Goal: Navigation & Orientation: Find specific page/section

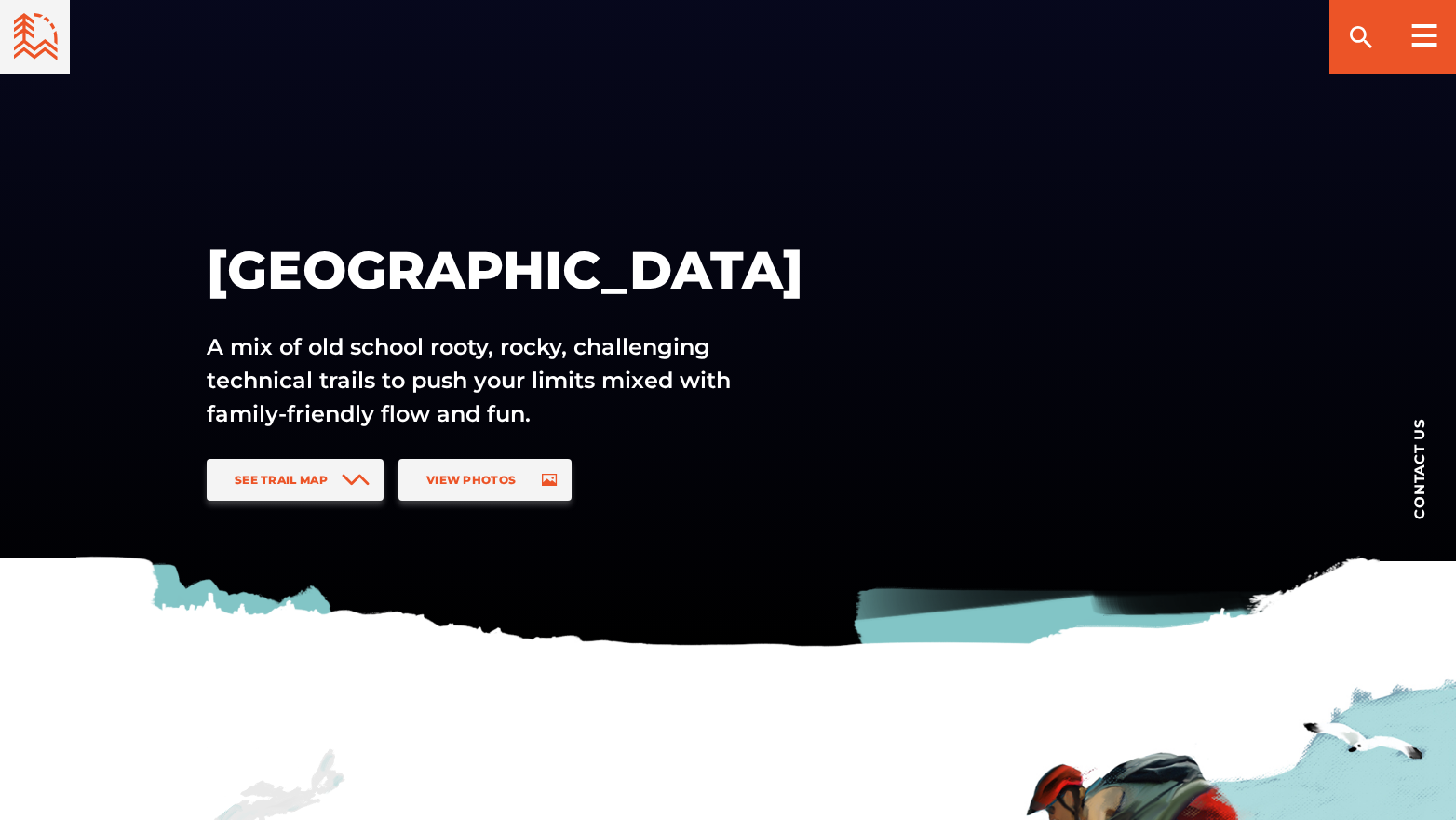
scroll to position [93, 0]
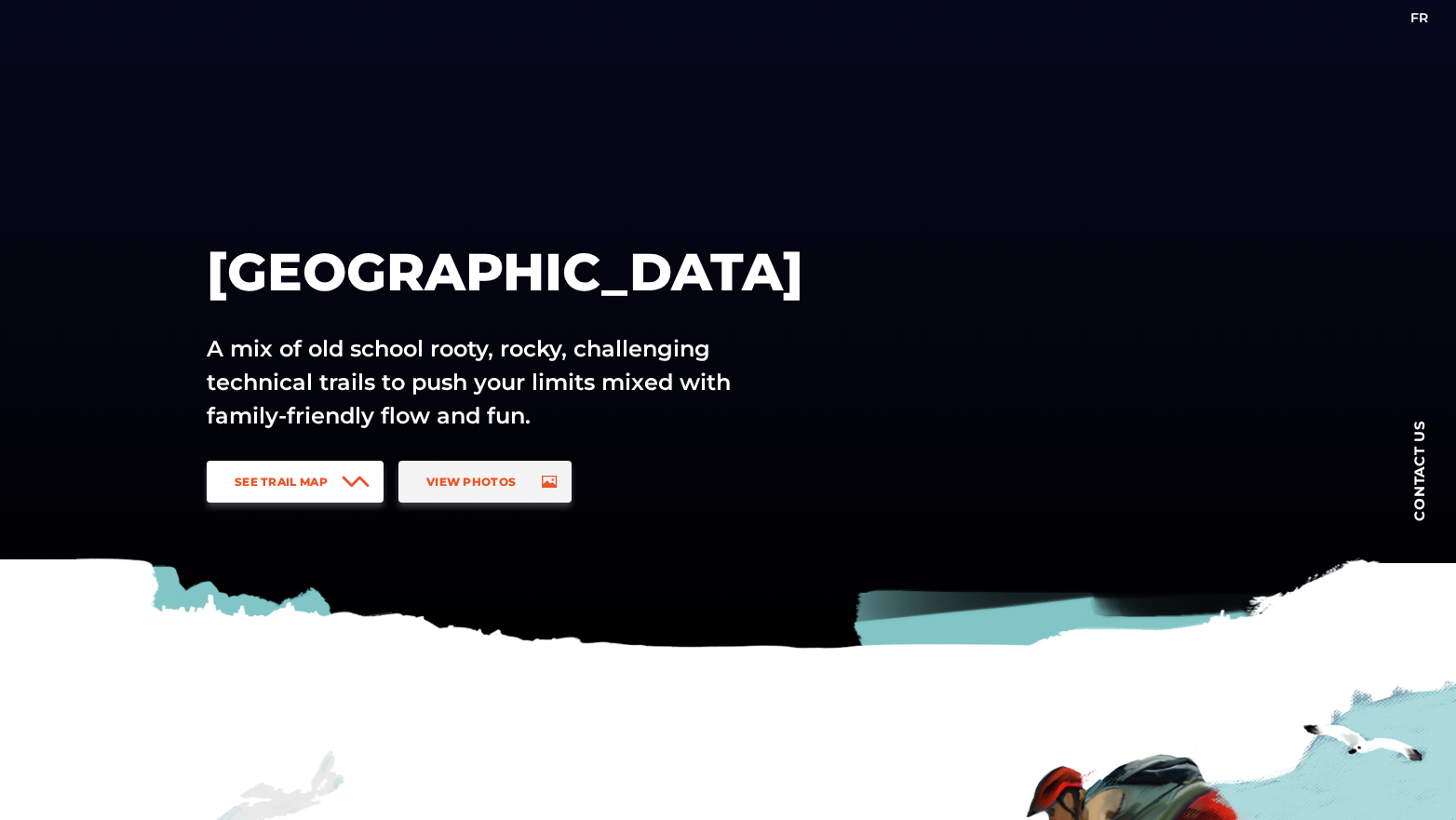
click at [321, 482] on span "See Trail Map" at bounding box center [281, 482] width 93 height 14
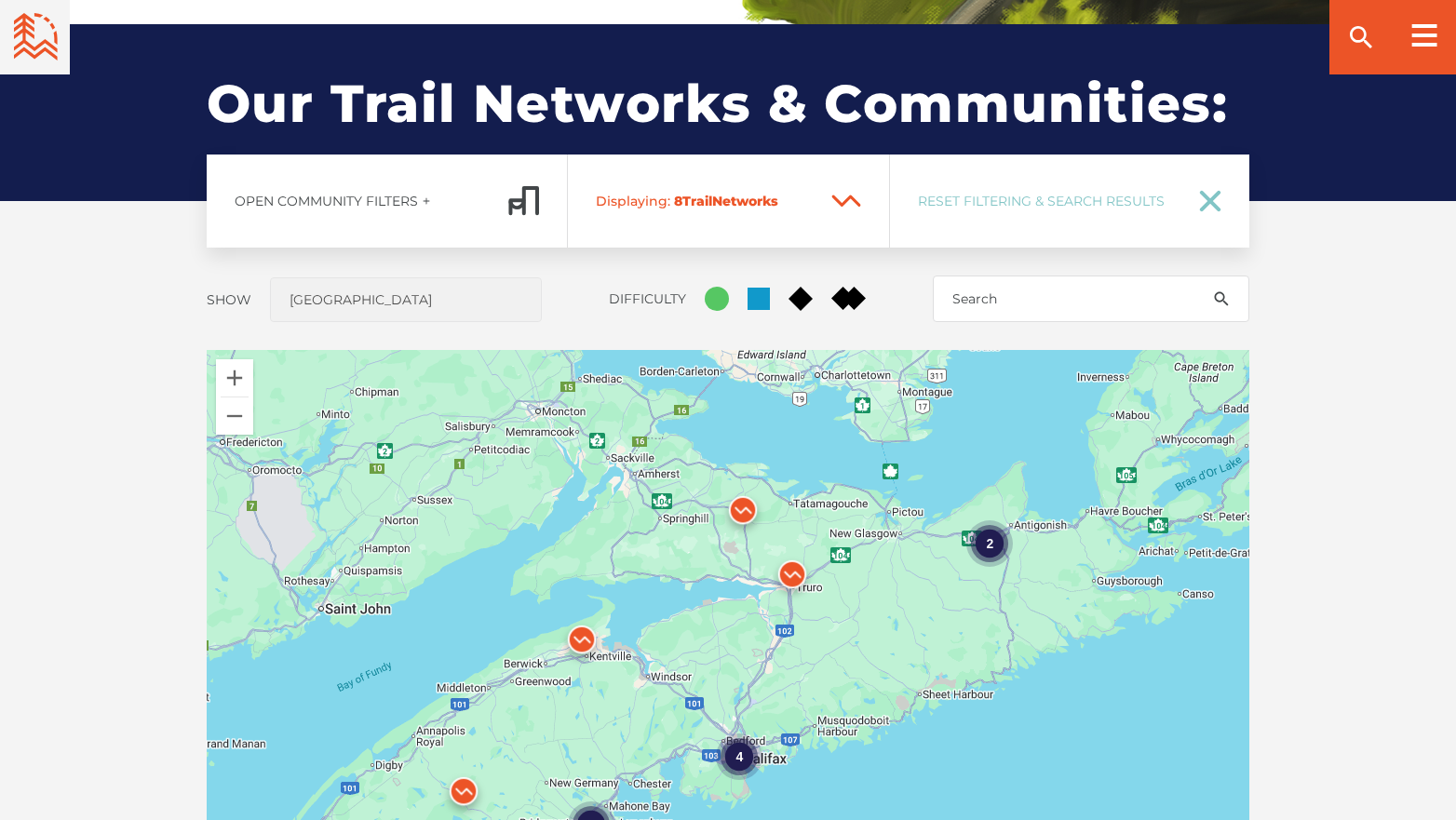
scroll to position [1378, 0]
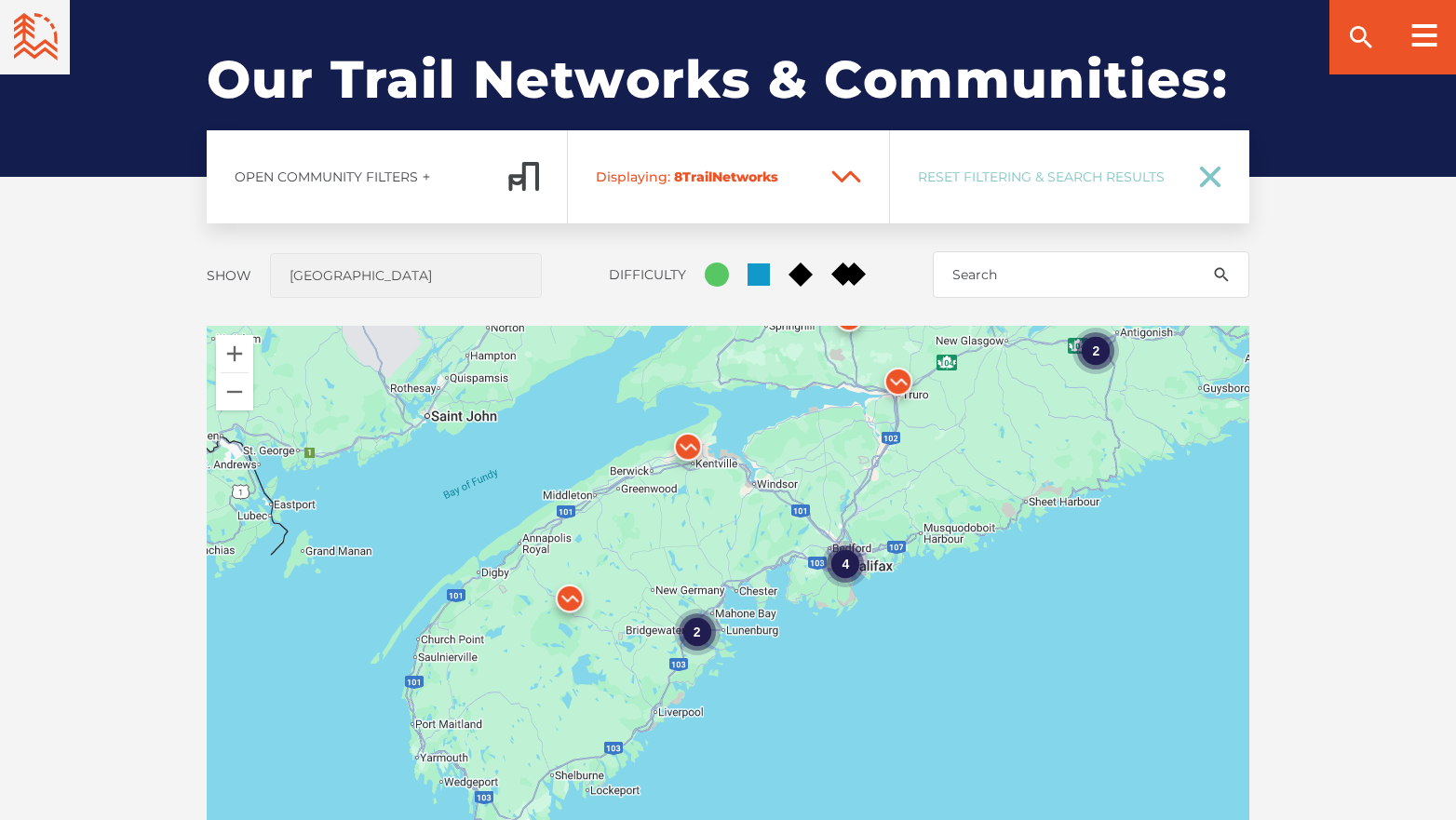
drag, startPoint x: 931, startPoint y: 771, endPoint x: 1037, endPoint y: 600, distance: 201.2
click at [1037, 600] on div "4 2 2" at bounding box center [728, 651] width 1043 height 651
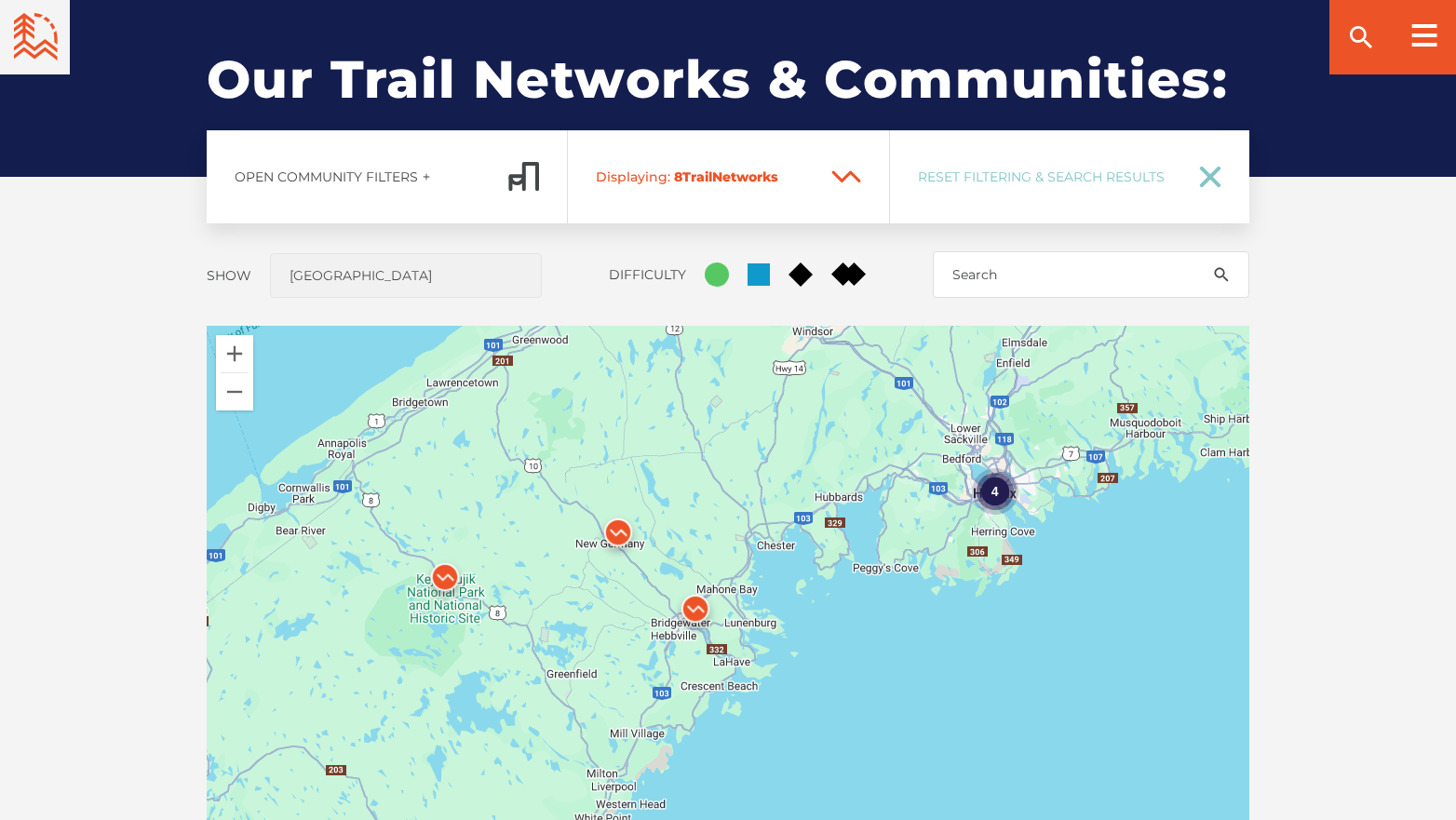
click at [619, 528] on img at bounding box center [617, 537] width 56 height 56
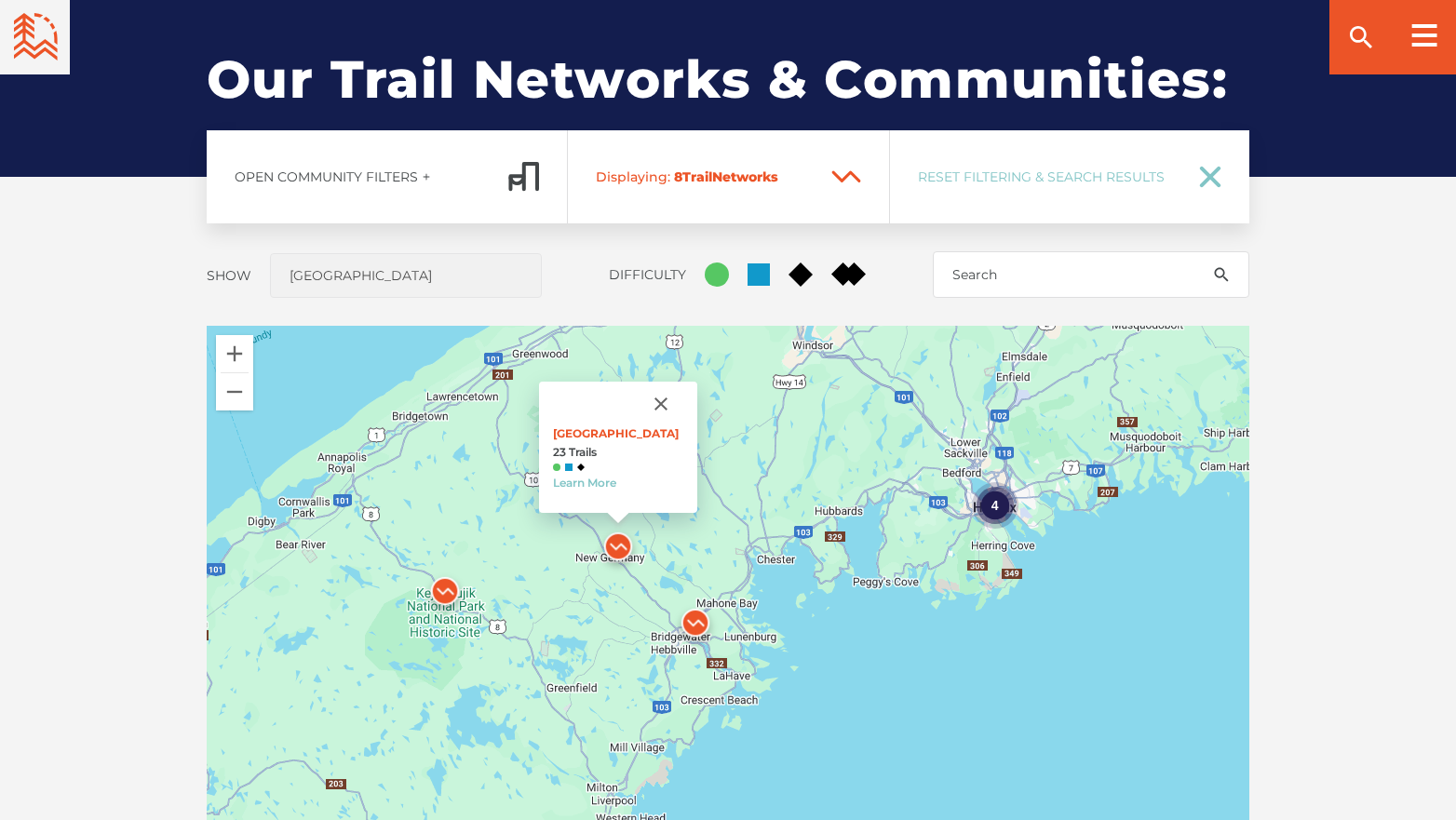
click at [694, 618] on img at bounding box center [695, 628] width 56 height 56
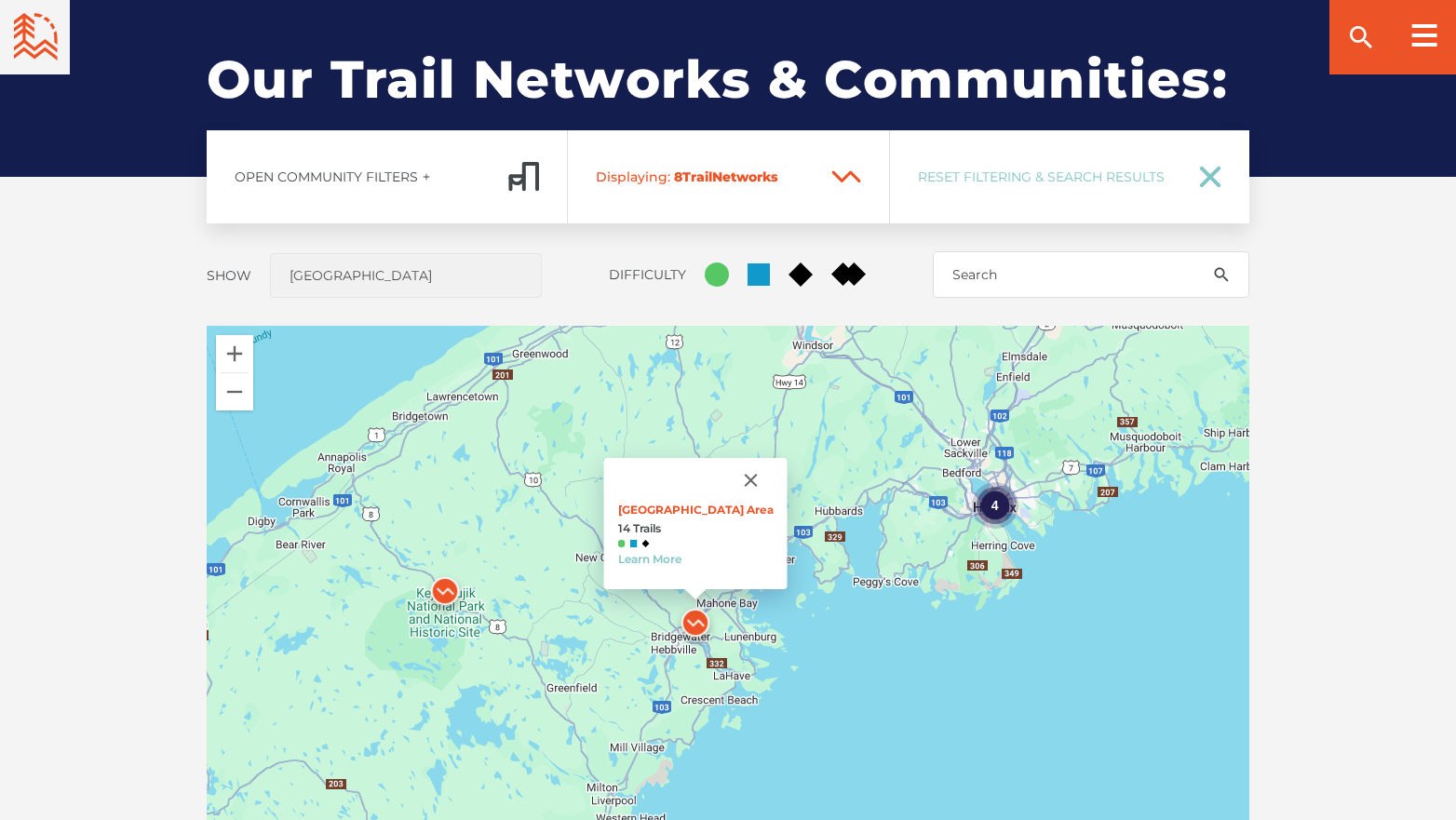
click at [609, 542] on img at bounding box center [617, 551] width 56 height 56
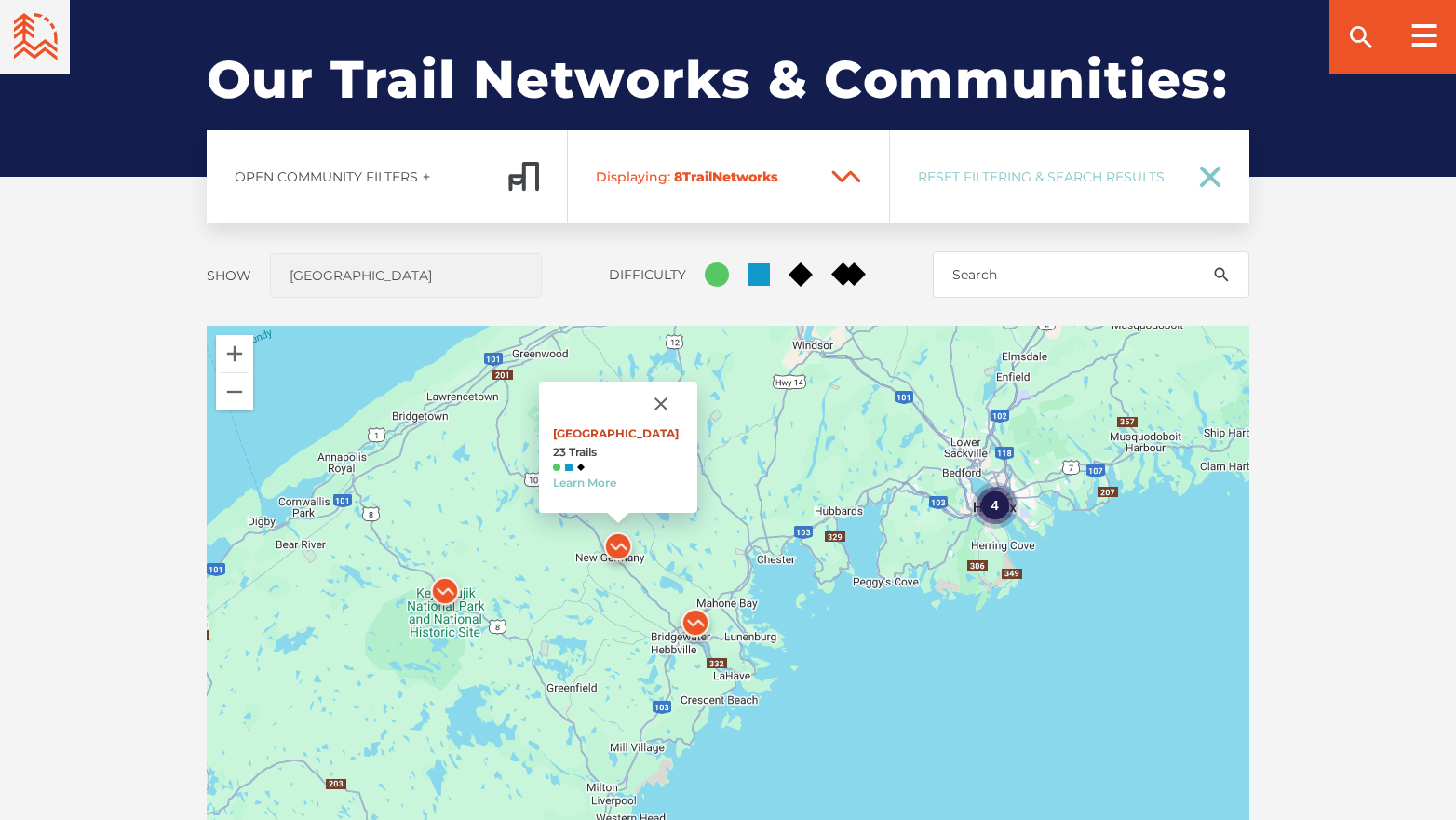
click at [612, 435] on link "[GEOGRAPHIC_DATA]" at bounding box center [616, 433] width 126 height 14
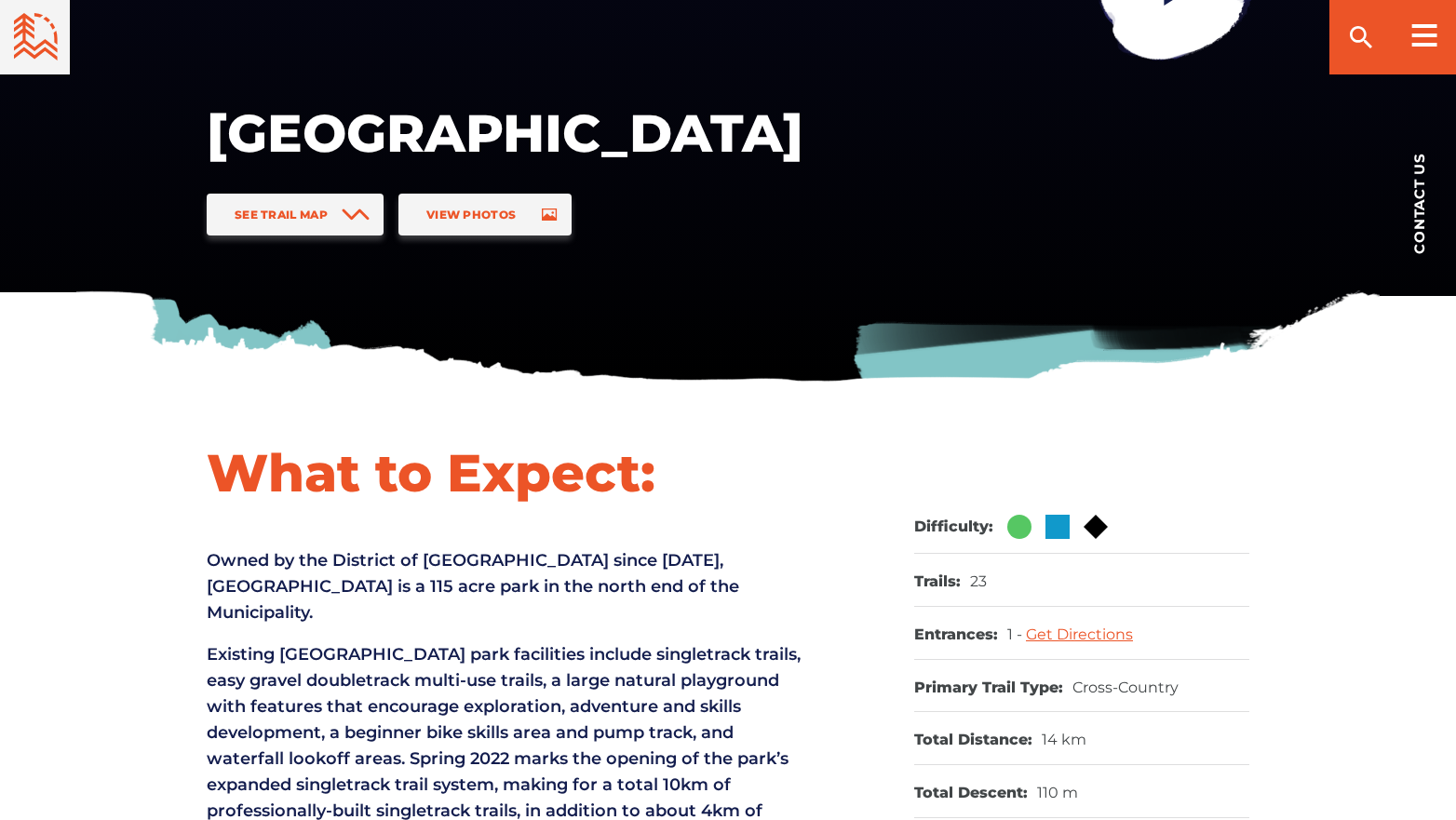
scroll to position [186, 0]
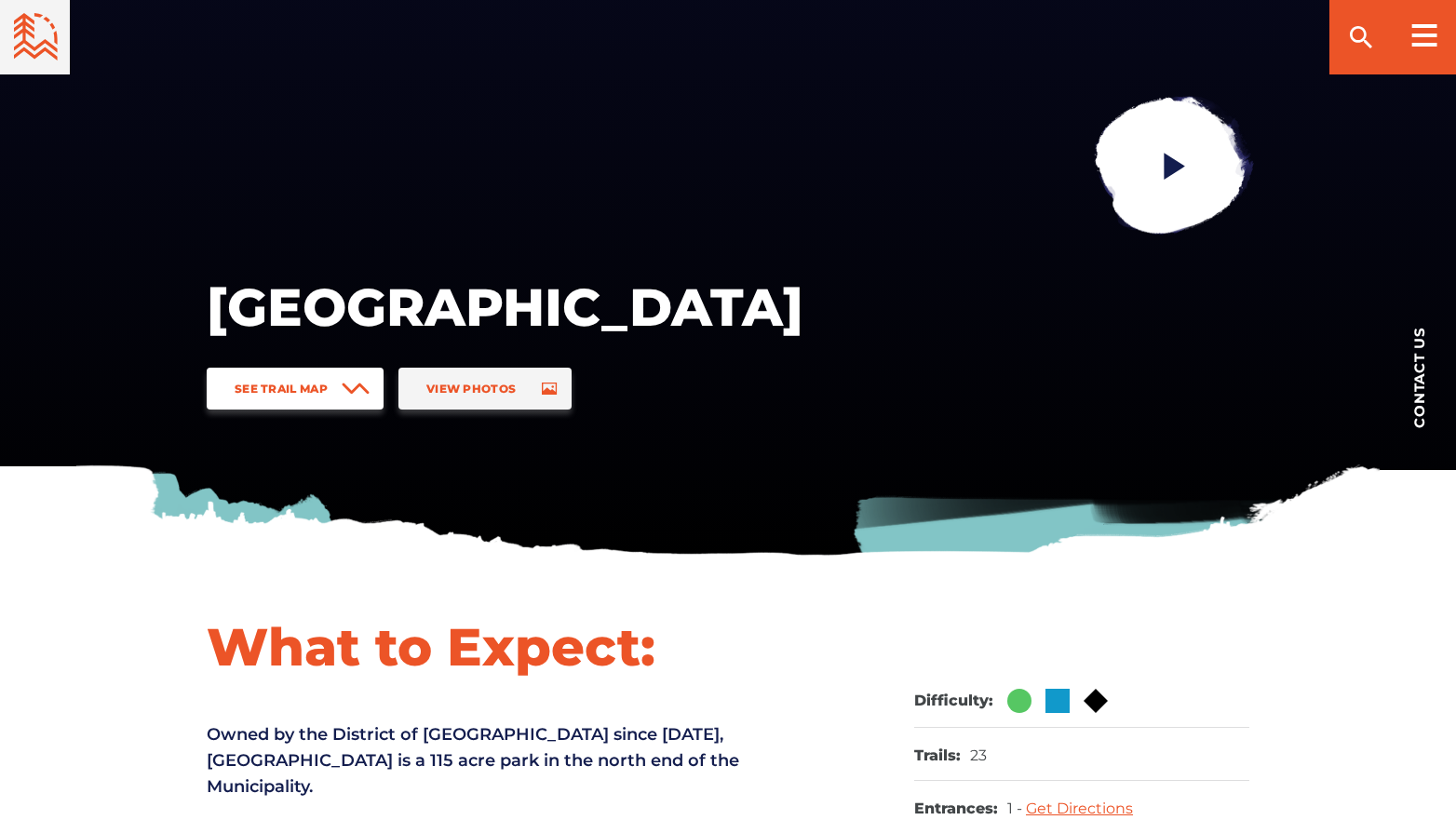
click at [344, 382] on span at bounding box center [356, 389] width 28 height 42
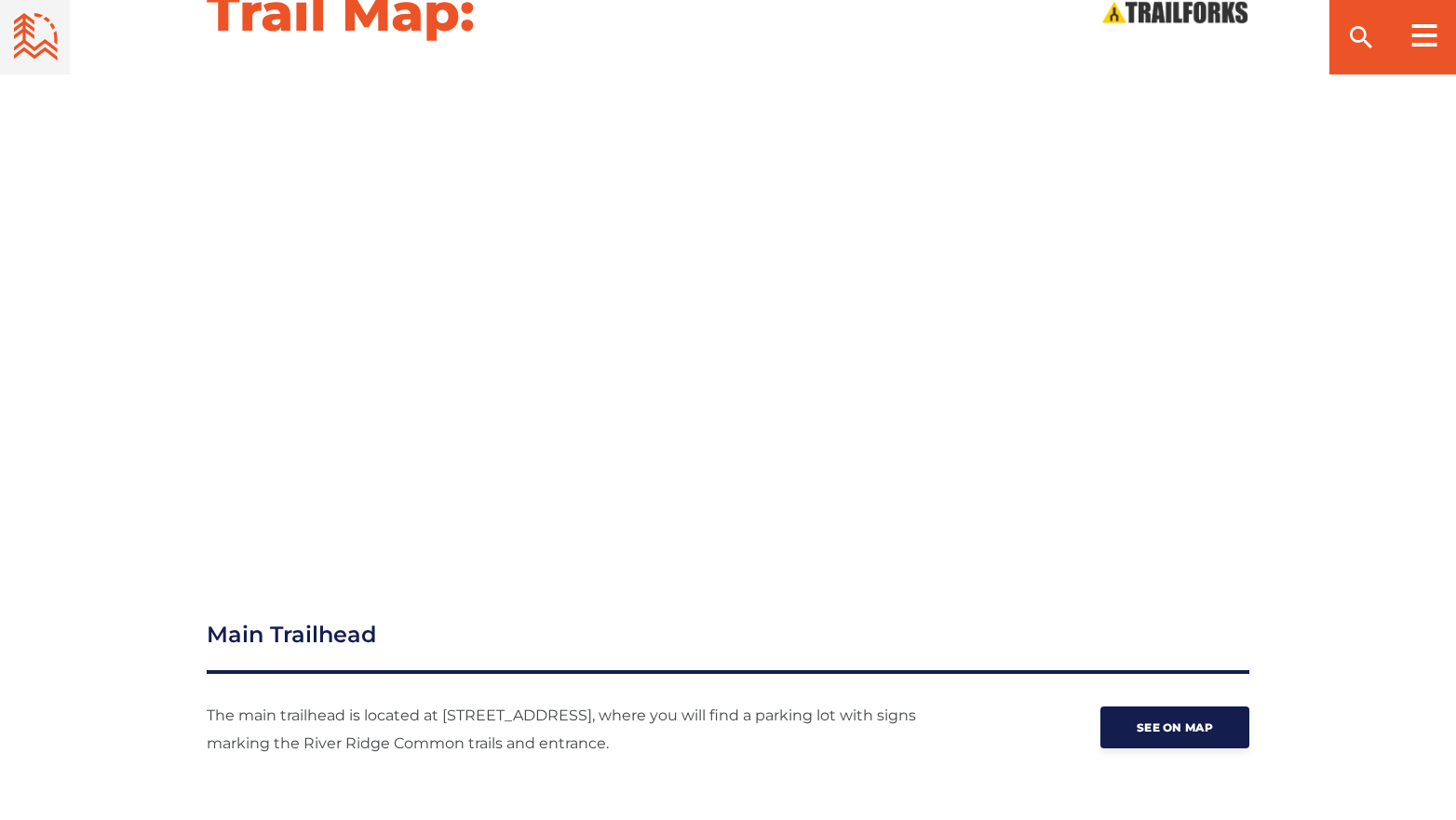
scroll to position [2323, 0]
